Goal: Task Accomplishment & Management: Use online tool/utility

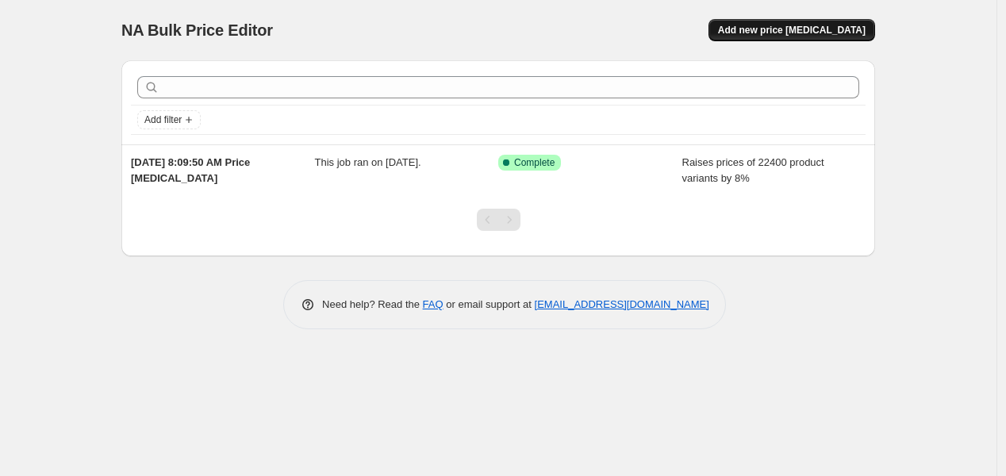
click at [771, 36] on span "Add new price [MEDICAL_DATA]" at bounding box center [792, 30] width 148 height 13
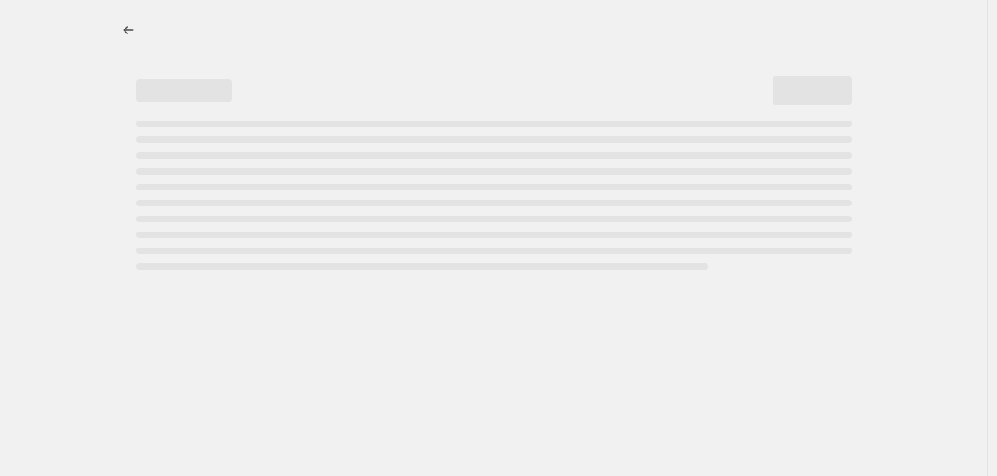
select select "percentage"
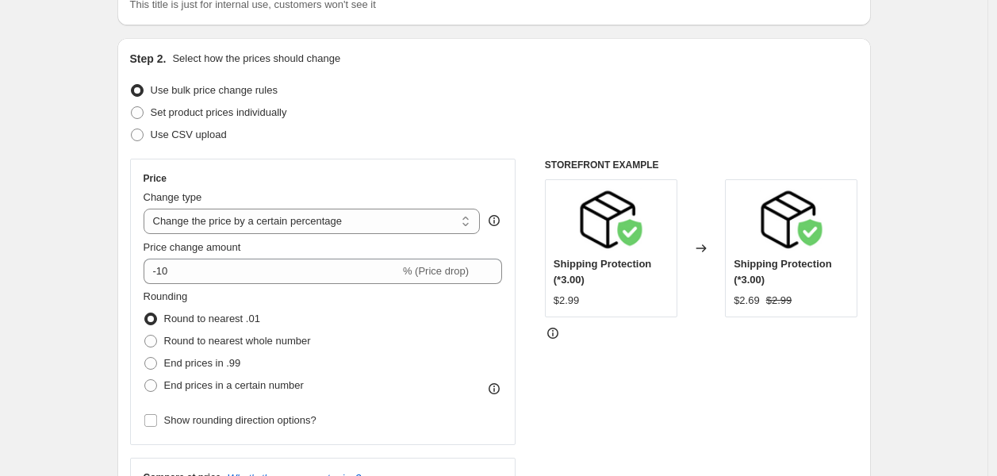
scroll to position [176, 0]
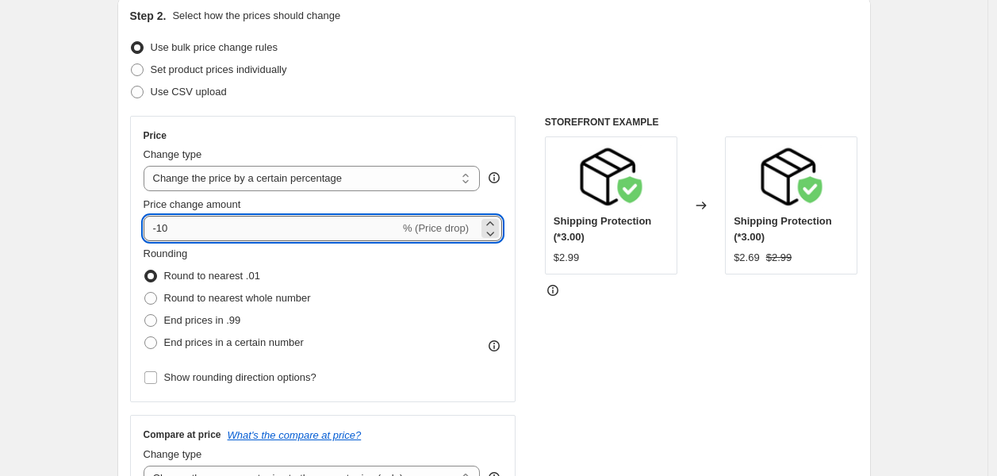
click at [191, 232] on input "-10" at bounding box center [272, 228] width 256 height 25
type input "-1"
type input "-25"
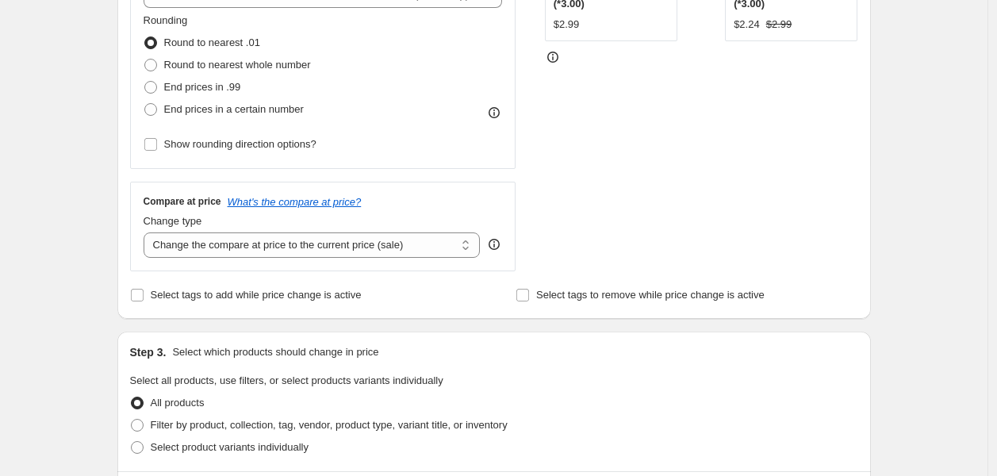
scroll to position [440, 0]
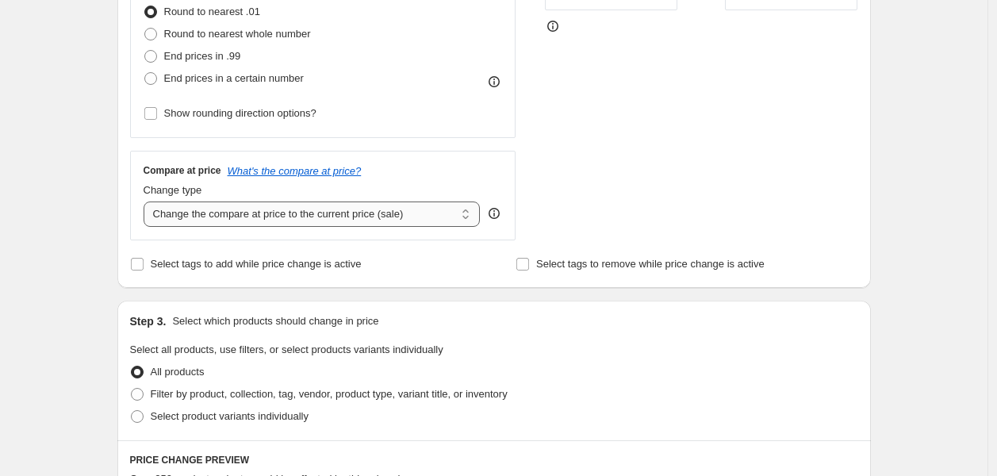
click at [192, 226] on select "Change the compare at price to the current price (sale) Change the compare at p…" at bounding box center [312, 214] width 337 height 25
select select "no_change"
click at [148, 202] on select "Change the compare at price to the current price (sale) Change the compare at p…" at bounding box center [312, 214] width 337 height 25
click at [83, 238] on div "Create new price change job. This page is ready Create new price change job Dra…" at bounding box center [494, 353] width 988 height 1586
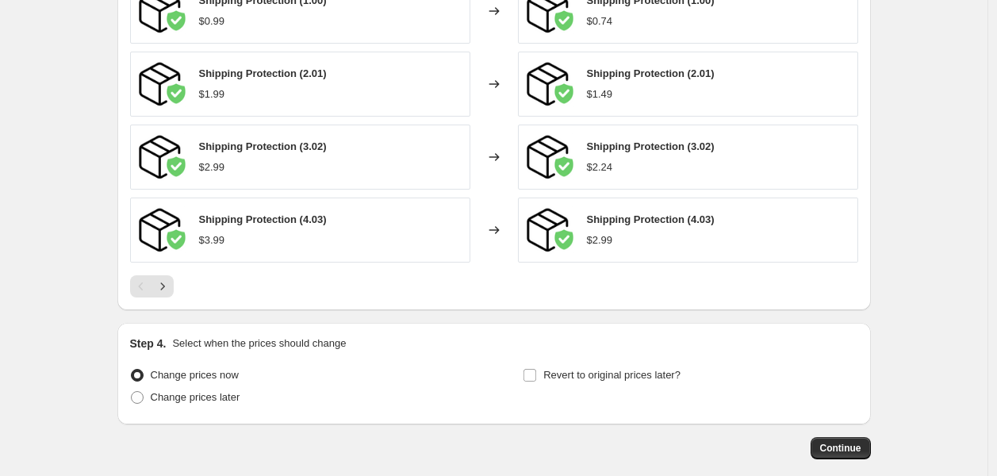
scroll to position [1058, 0]
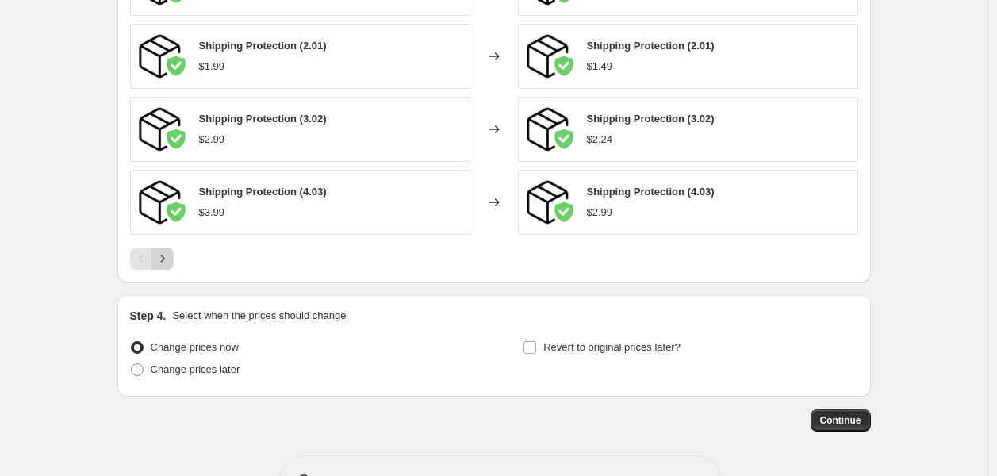
click at [171, 256] on icon "Next" at bounding box center [163, 259] width 16 height 16
click at [171, 260] on icon "Next" at bounding box center [163, 259] width 16 height 16
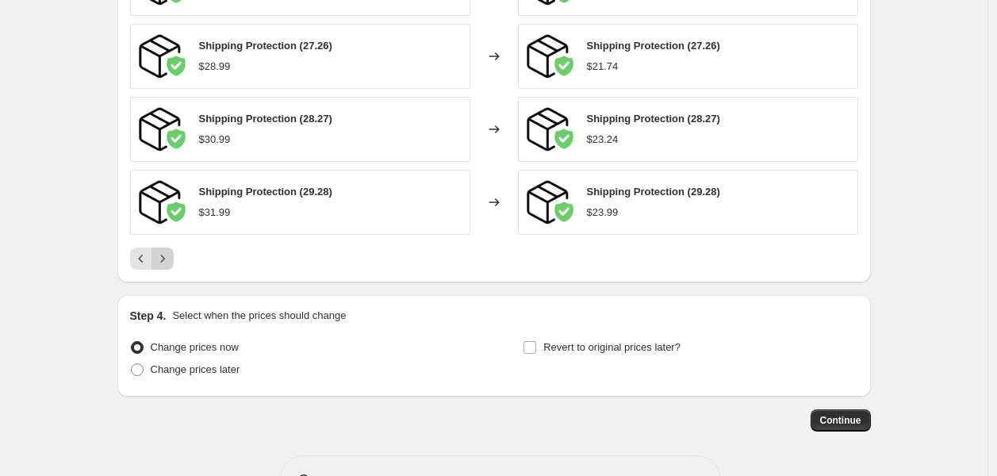
click at [171, 260] on icon "Next" at bounding box center [163, 259] width 16 height 16
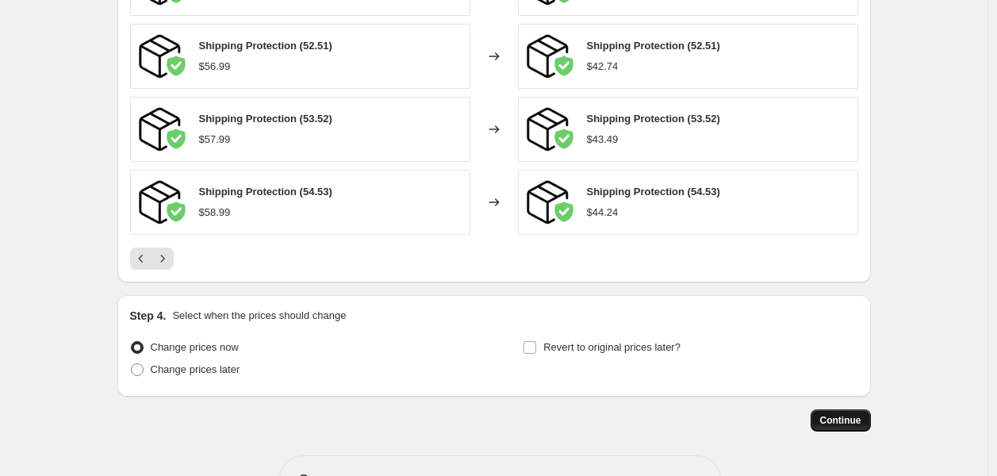
click at [845, 425] on span "Continue" at bounding box center [840, 420] width 41 height 13
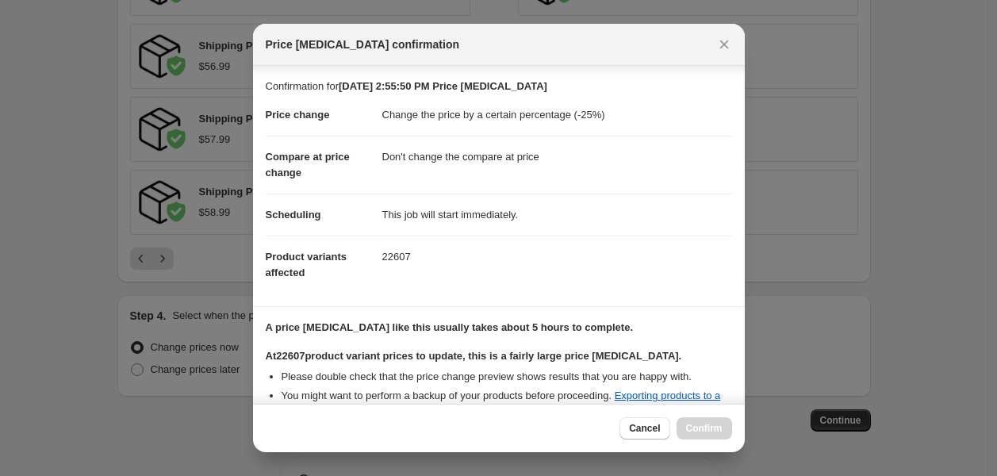
scroll to position [181, 0]
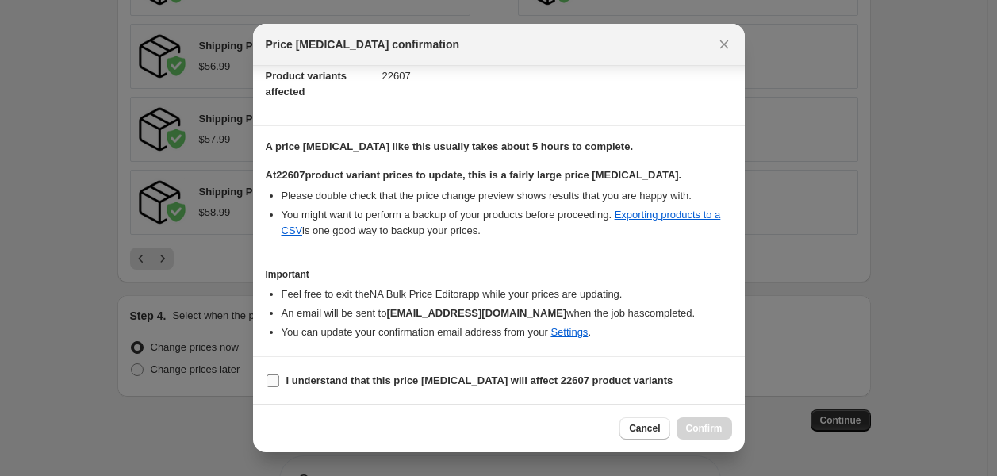
click at [358, 379] on b "I understand that this price change job will affect 22607 product variants" at bounding box center [479, 381] width 387 height 12
click at [279, 379] on input "I understand that this price change job will affect 22607 product variants" at bounding box center [273, 381] width 13 height 13
checkbox input "true"
click at [700, 432] on span "Confirm" at bounding box center [704, 428] width 37 height 13
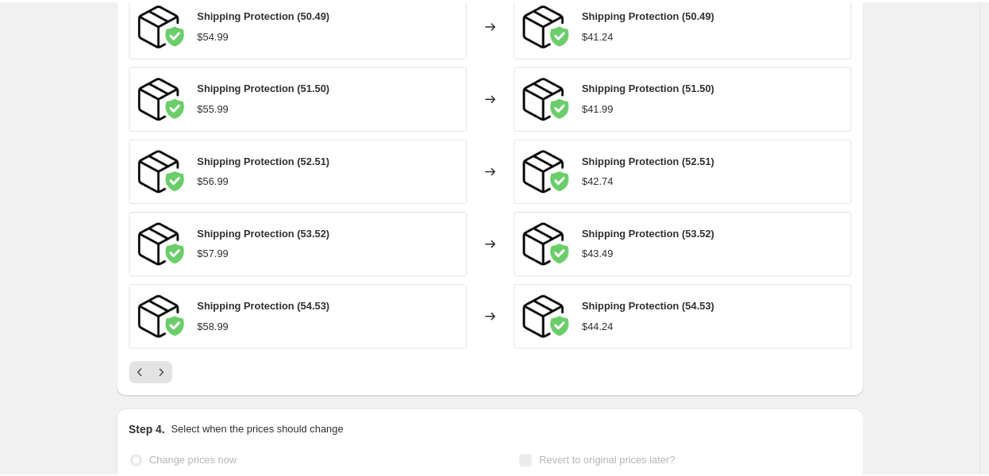
scroll to position [1098, 0]
